Goal: Task Accomplishment & Management: Use online tool/utility

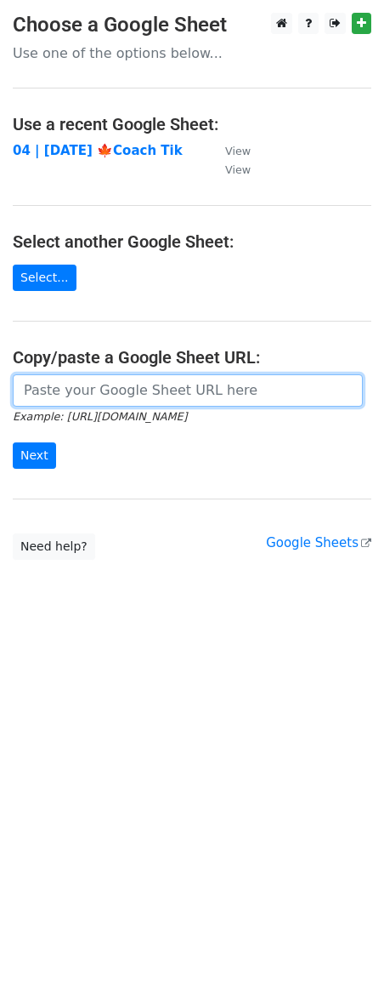
click at [71, 381] on input "url" at bounding box center [188, 390] width 350 height 32
paste input "https://docs.google.com/spreadsheets/d/1_HlbXSx6vdOpoMEZx0yBO3wB28JnOUYdhONXcap…"
type input "https://docs.google.com/spreadsheets/d/1_HlbXSx6vdOpoMEZx0yBO3wB28JnOUYdhONXcap…"
click at [13, 442] on input "Next" at bounding box center [34, 455] width 43 height 26
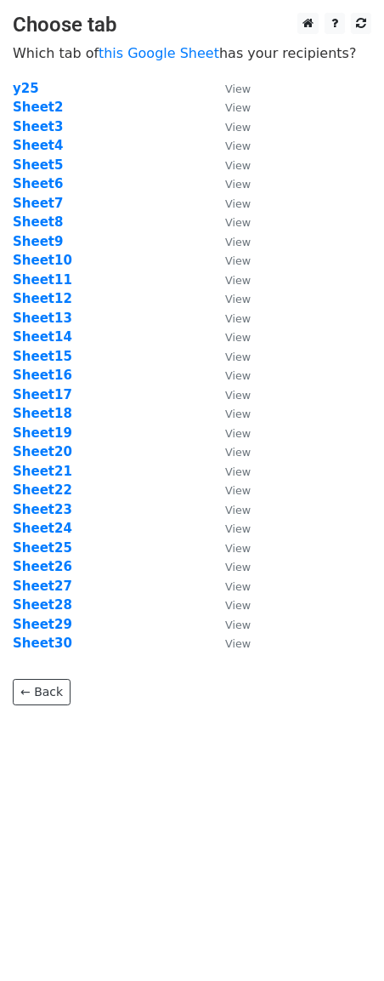
click at [198, 190] on td "Sheet6" at bounding box center [111, 184] width 196 height 20
click at [44, 185] on strong "Sheet6" at bounding box center [38, 183] width 50 height 15
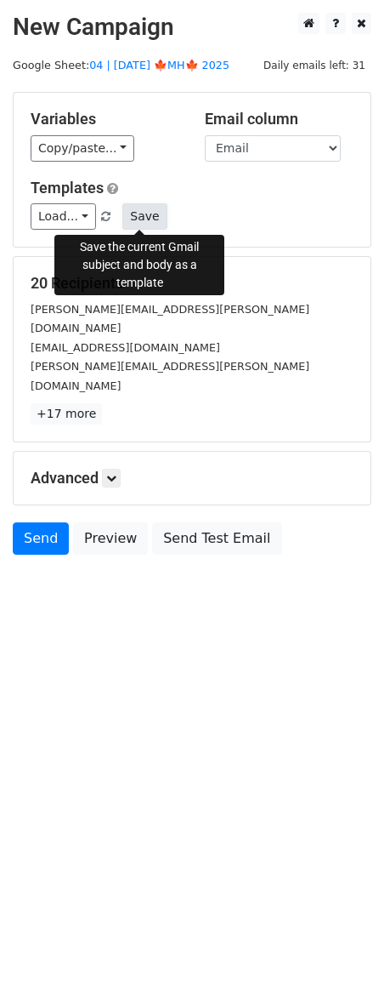
click at [151, 218] on button "Save" at bounding box center [144, 216] width 44 height 26
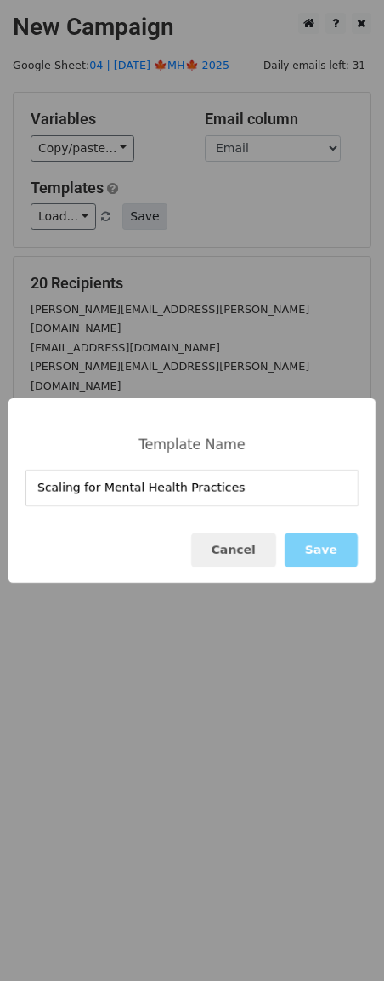
type input "Scaling for Mental Health Practices"
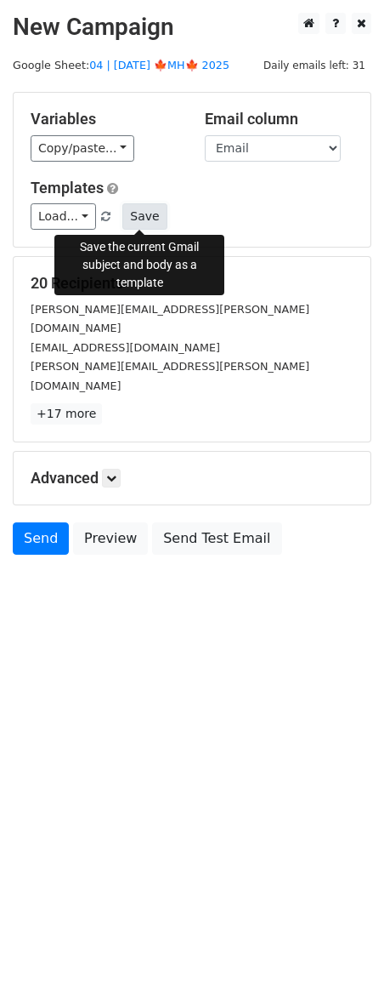
click at [144, 219] on button "Save" at bounding box center [144, 216] width 44 height 26
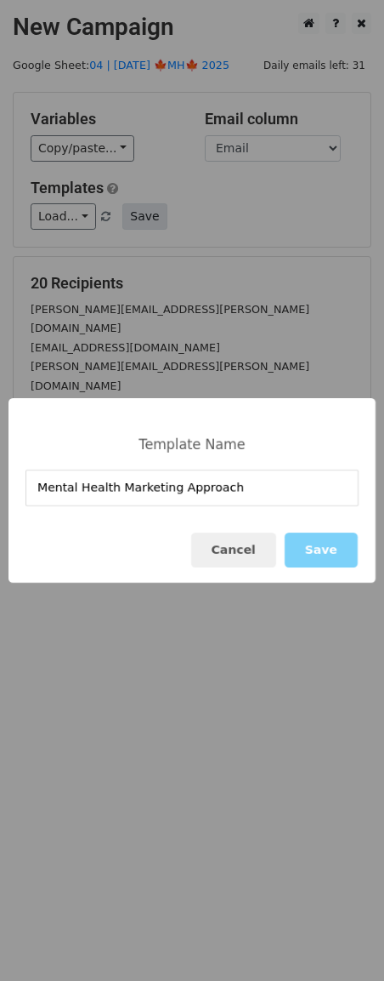
type input "Mental Health Marketing Approach"
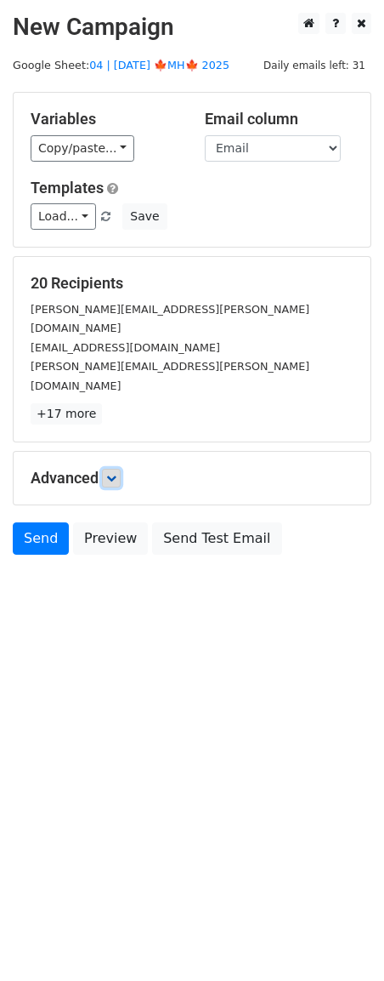
click at [112, 473] on icon at bounding box center [111, 478] width 10 height 10
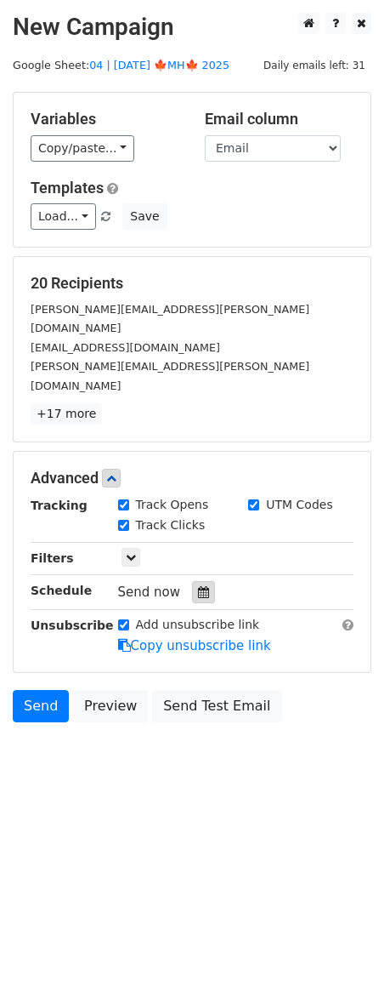
click at [202, 581] on div at bounding box center [203, 592] width 23 height 22
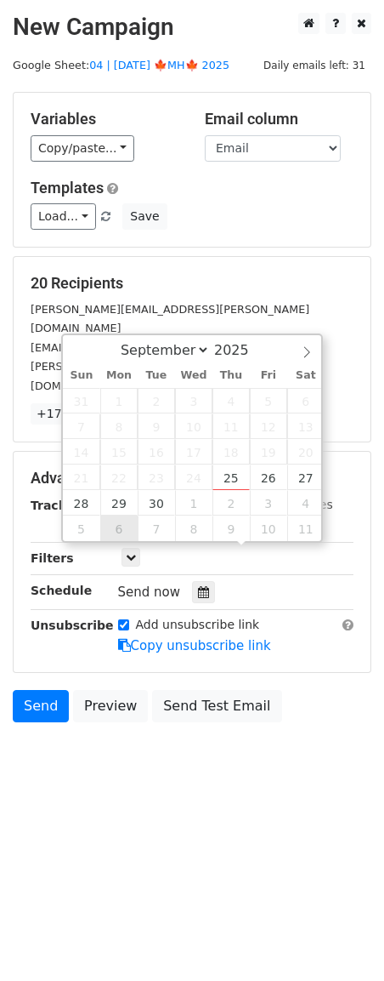
type input "2025-10-06 12:00"
select select "9"
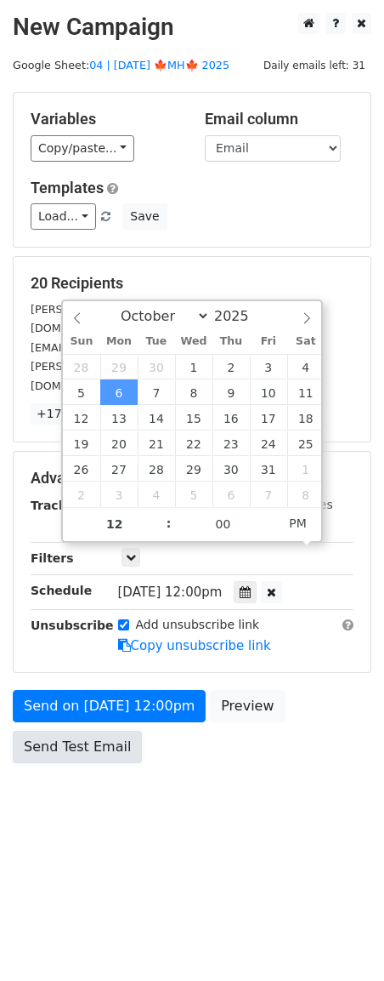
click at [111, 731] on link "Send Test Email" at bounding box center [77, 747] width 129 height 32
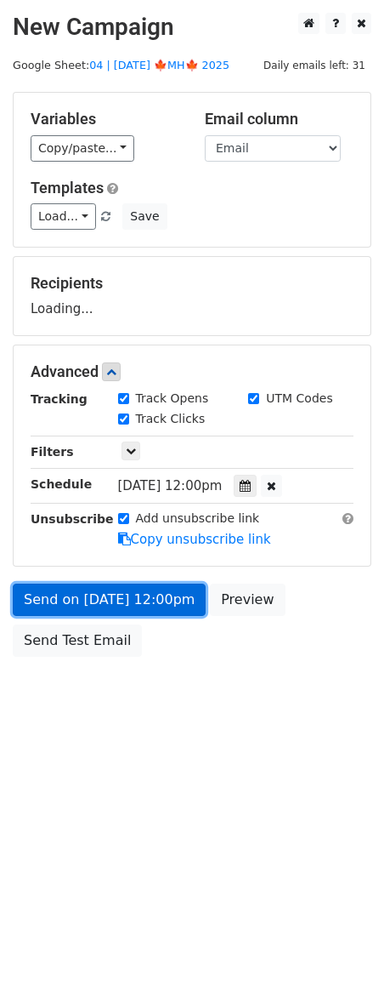
click at [130, 606] on link "Send on Oct 6 at 12:00pm" at bounding box center [109, 600] width 193 height 32
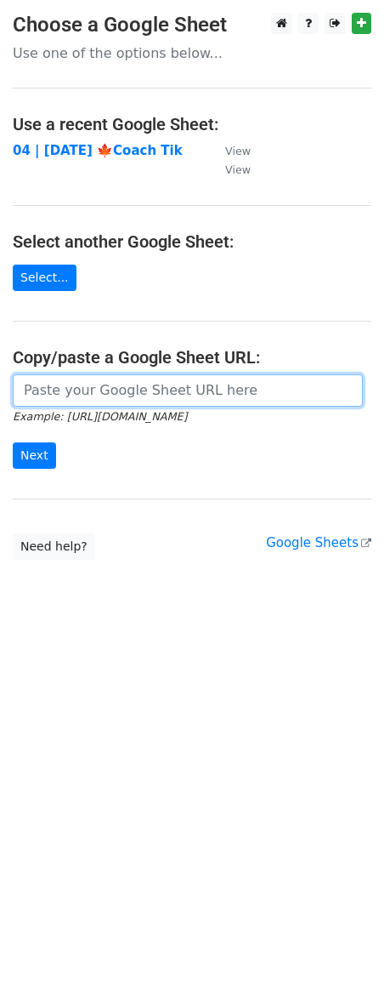
click at [111, 374] on input "url" at bounding box center [188, 390] width 350 height 32
paste input "https://docs.google.com/spreadsheets/d/1_HlbXSx6vdOpoMEZx0yBO3wB28JnOUYdhONXcap…"
type input "https://docs.google.com/spreadsheets/d/1_HlbXSx6vdOpoMEZx0yBO3wB28JnOUYdhONXcap…"
click at [13, 442] on input "Next" at bounding box center [34, 455] width 43 height 26
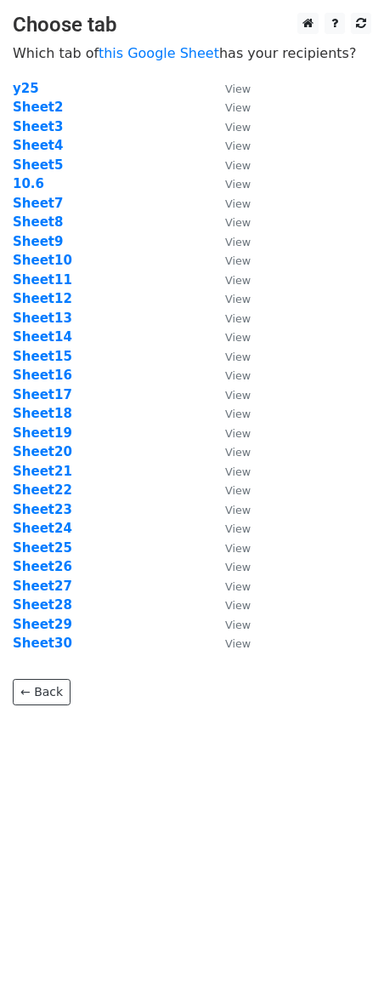
click at [25, 192] on td "10.6" at bounding box center [111, 184] width 196 height 20
click at [32, 199] on strong "Sheet7" at bounding box center [38, 203] width 50 height 15
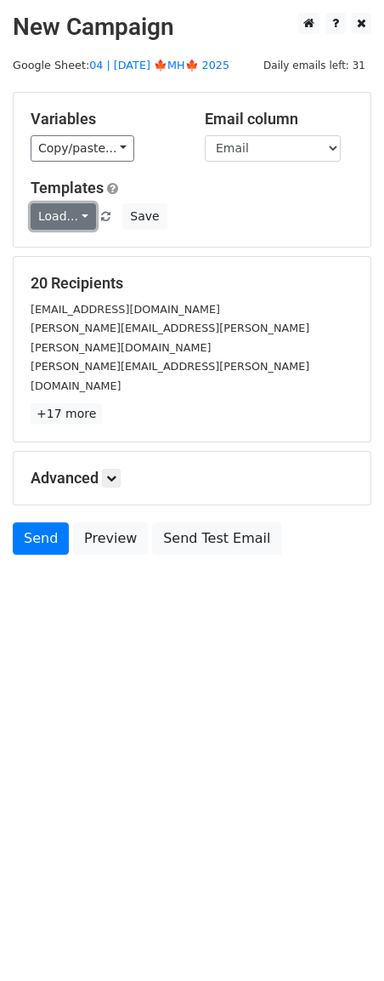
click at [60, 220] on link "Load..." at bounding box center [64, 216] width 66 height 26
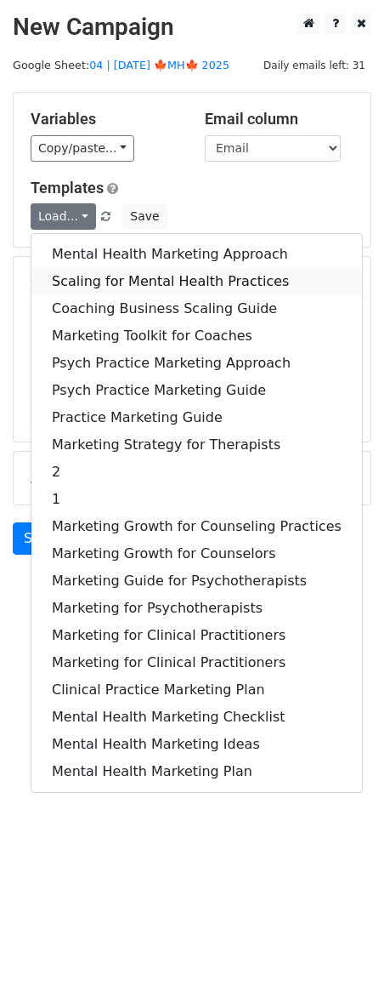
click at [71, 271] on link "Scaling for Mental Health Practices" at bounding box center [196, 281] width 331 height 27
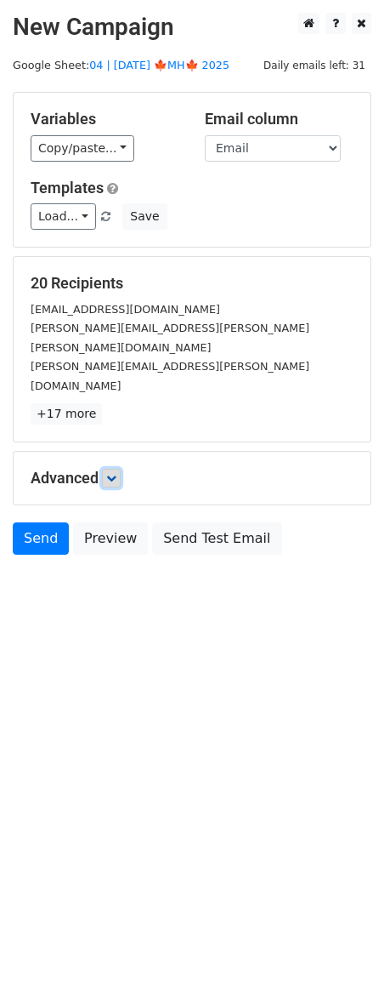
click at [108, 469] on link at bounding box center [111, 478] width 19 height 19
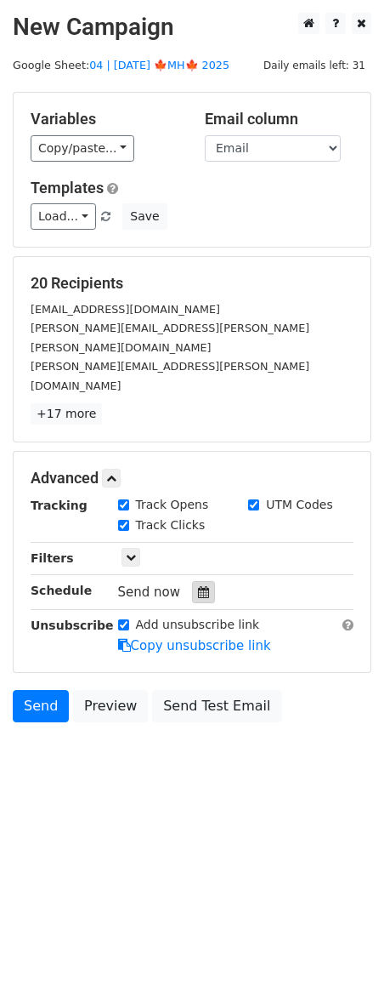
click at [198, 586] on icon at bounding box center [203, 592] width 11 height 12
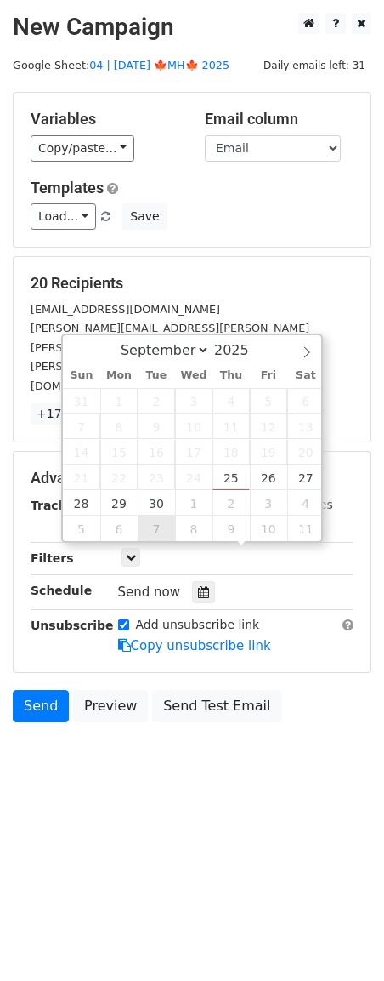
type input "[DATE] 12:00"
select select "9"
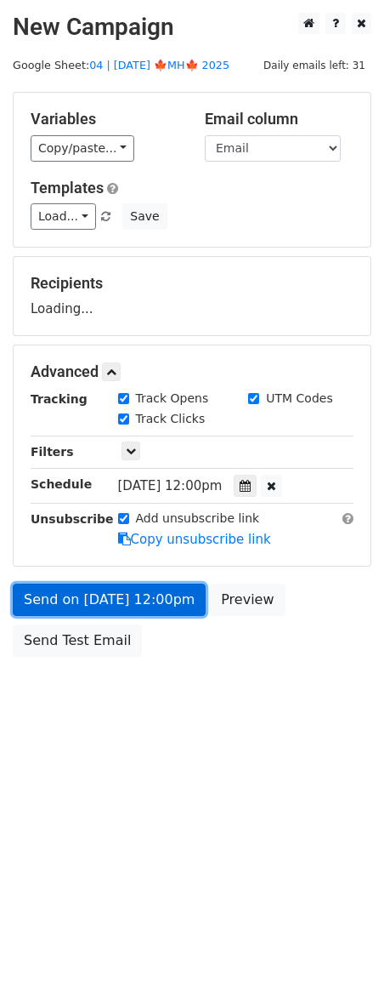
click at [147, 600] on link "Send on [DATE] 12:00pm" at bounding box center [109, 600] width 193 height 32
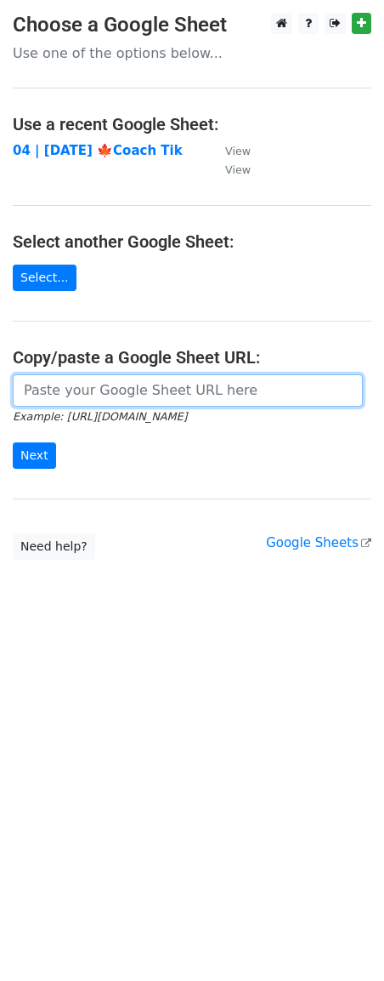
click at [90, 375] on input "url" at bounding box center [188, 390] width 350 height 32
paste input "https://docs.google.com/spreadsheets/d/1_HlbXSx6vdOpoMEZx0yBO3wB28JnOUYdhONXcap…"
type input "https://docs.google.com/spreadsheets/d/1_HlbXSx6vdOpoMEZx0yBO3wB28JnOUYdhONXcap…"
click at [13, 442] on input "Next" at bounding box center [34, 455] width 43 height 26
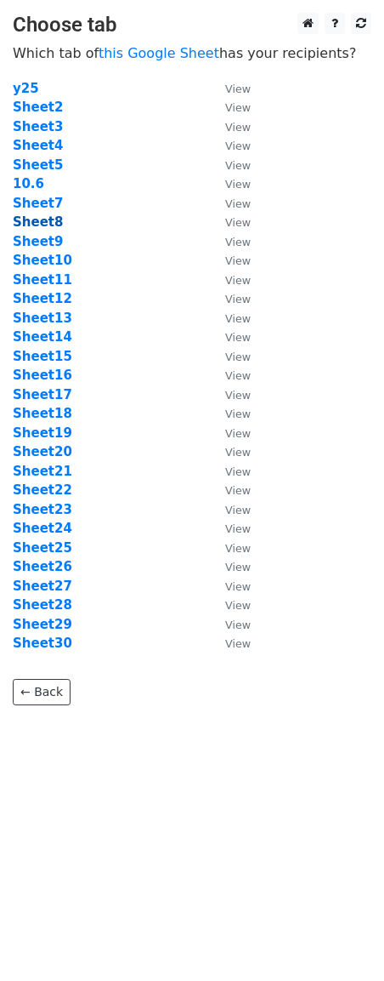
click at [53, 217] on strong "Sheet8" at bounding box center [38, 221] width 50 height 15
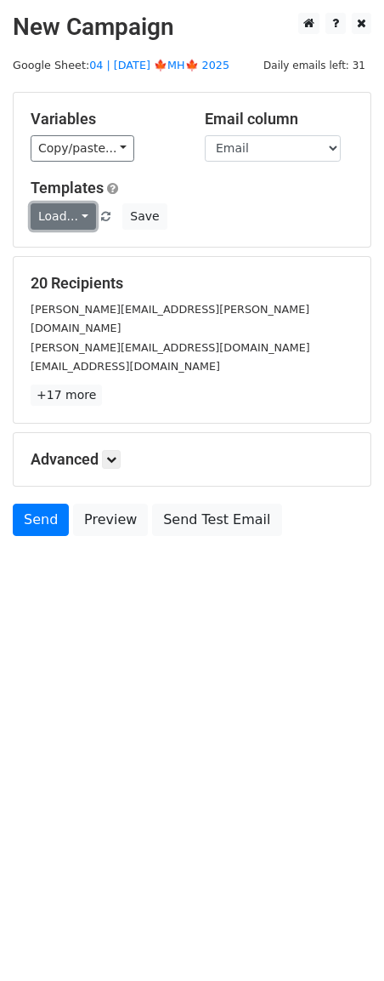
click at [52, 219] on link "Load..." at bounding box center [64, 216] width 66 height 26
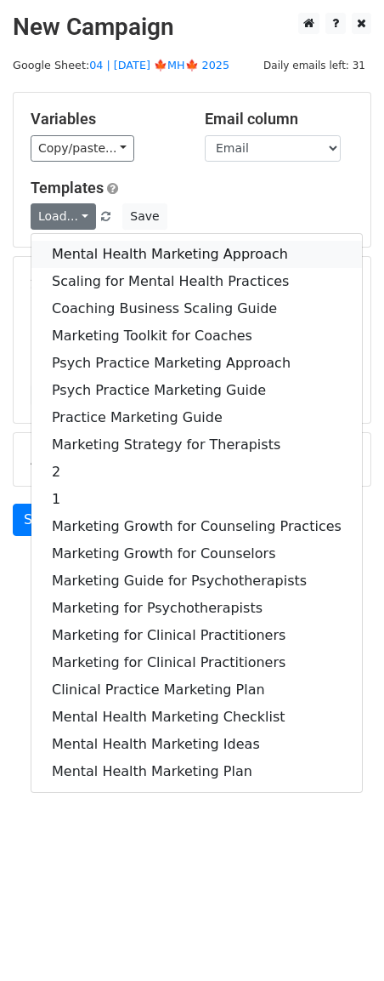
click at [80, 256] on link "Mental Health Marketing Approach" at bounding box center [196, 254] width 331 height 27
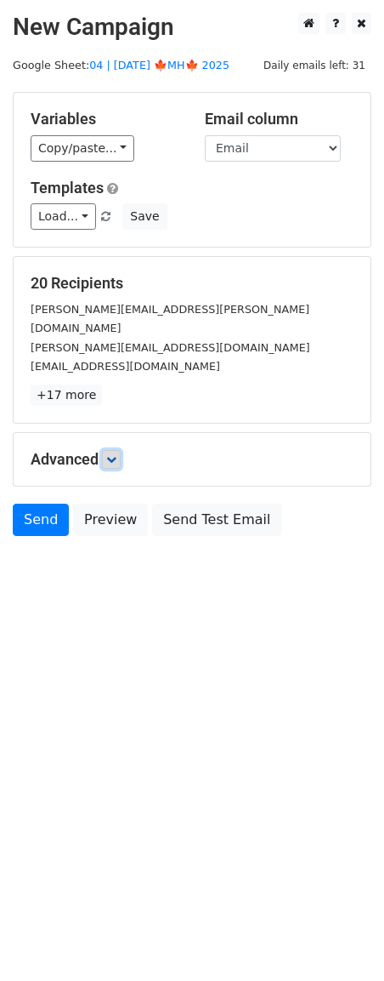
click at [110, 454] on icon at bounding box center [111, 459] width 10 height 10
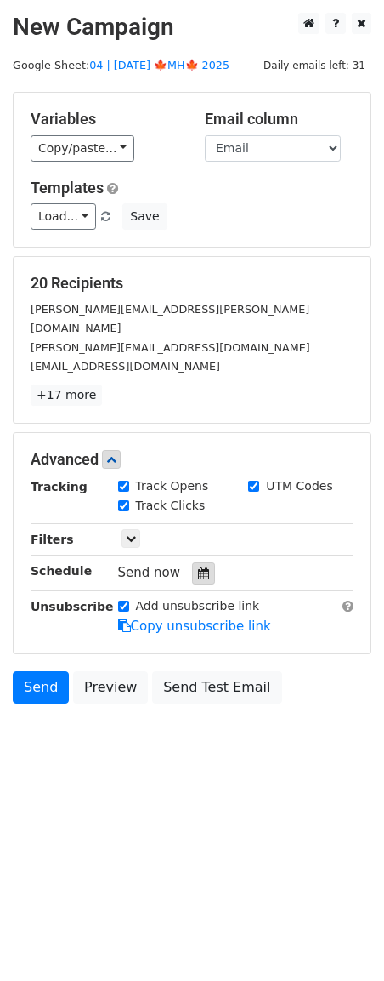
click at [198, 562] on div at bounding box center [203, 573] width 23 height 22
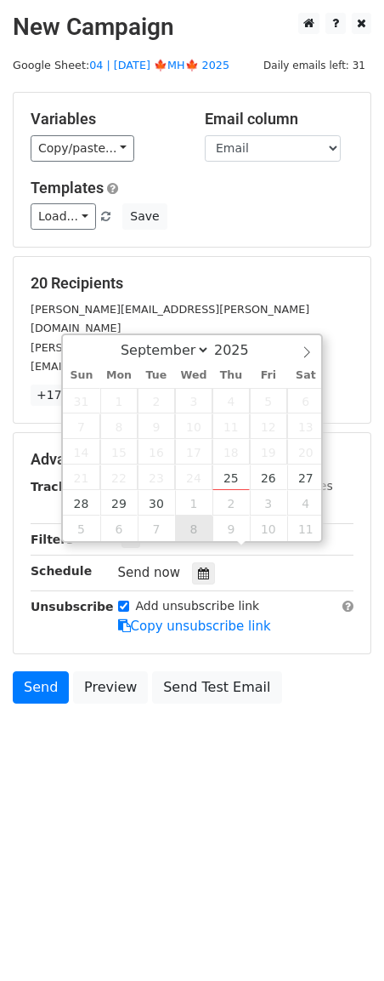
type input "2025-10-08 12:00"
select select "9"
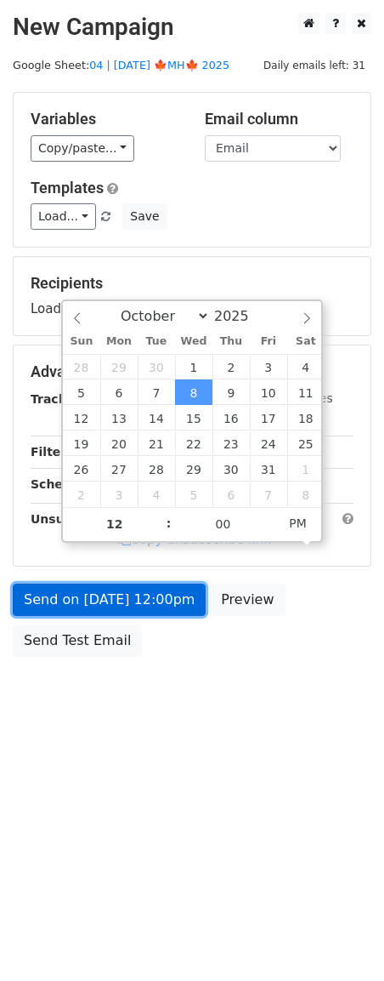
click at [122, 610] on link "Send on Oct 8 at 12:00pm" at bounding box center [109, 600] width 193 height 32
